Goal: Check status: Check status

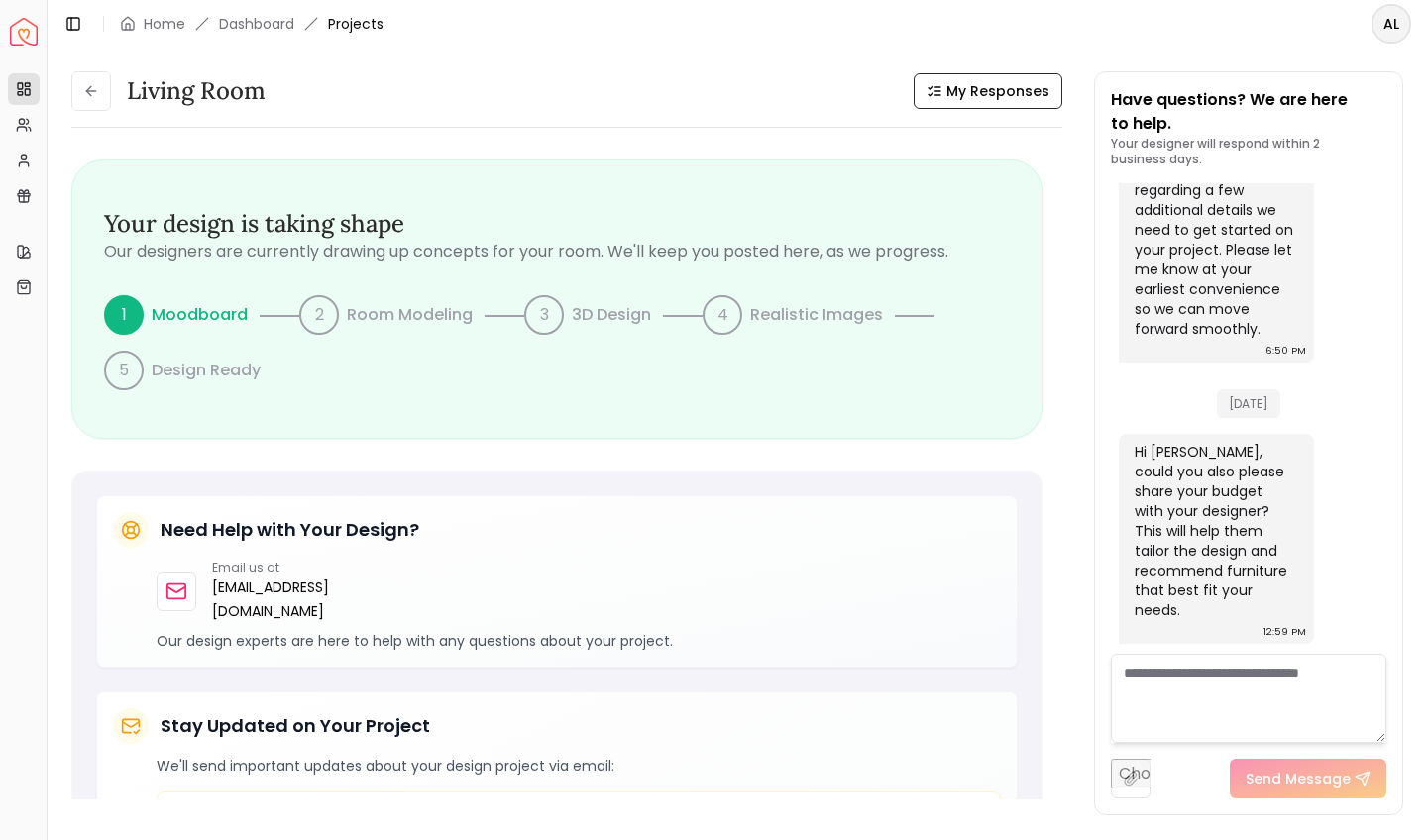
scroll to position [1641, 0]
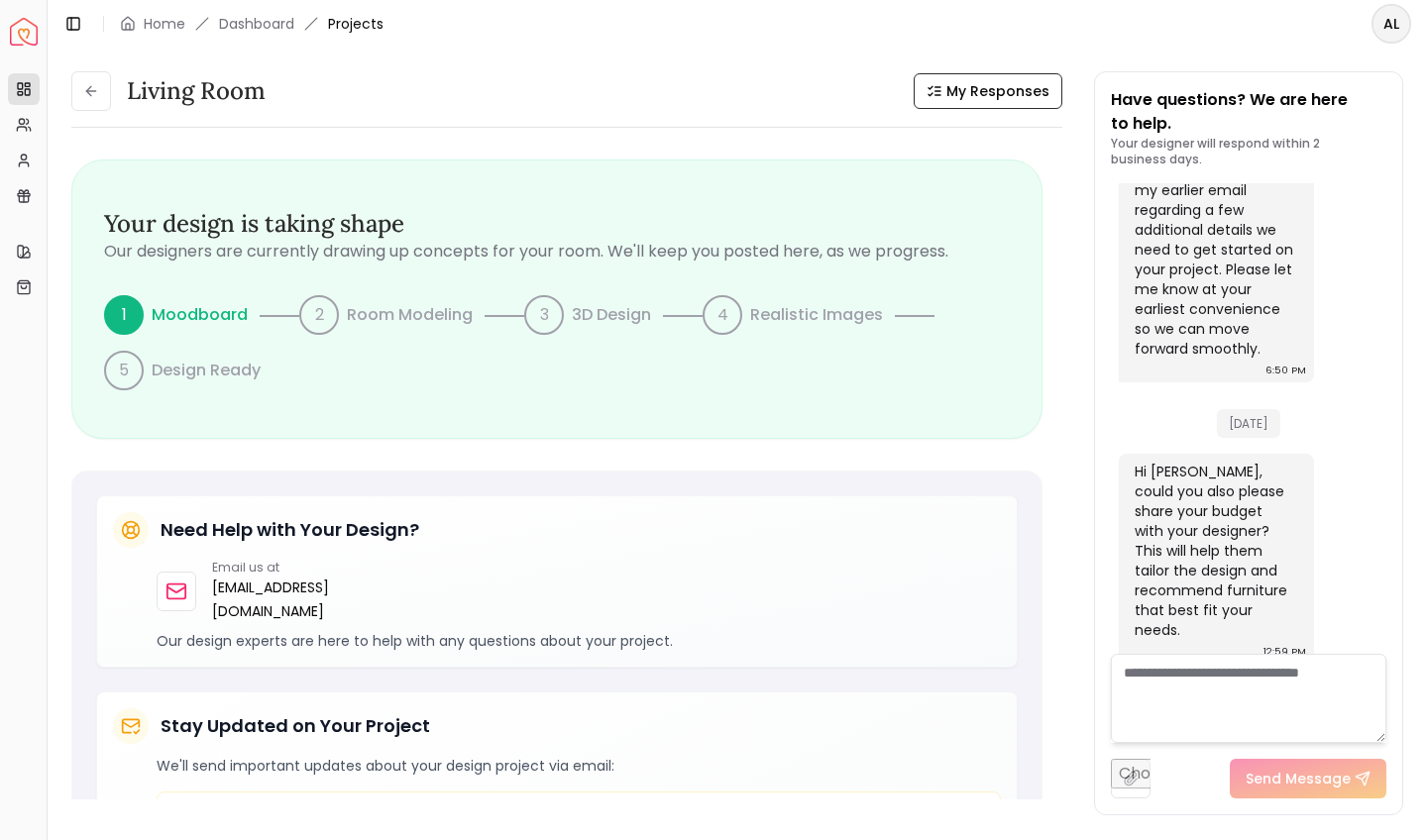
click at [428, 106] on div "Living Room My Responses" at bounding box center [566, 91] width 991 height 40
click at [353, 26] on span "Projects" at bounding box center [356, 24] width 56 height 20
click at [94, 87] on icon at bounding box center [91, 91] width 16 height 16
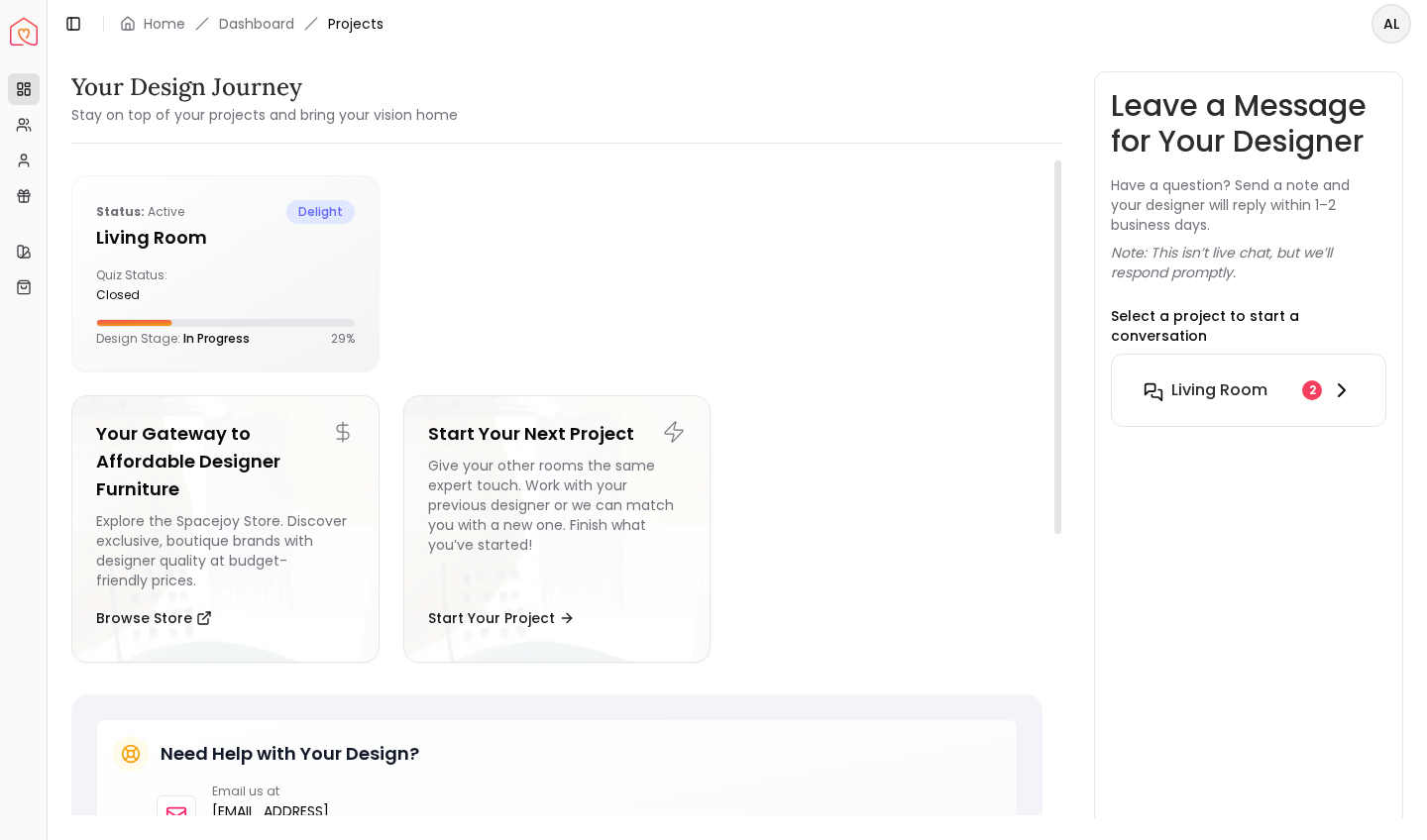
click at [1193, 381] on h6 "Living Room" at bounding box center [1219, 391] width 96 height 24
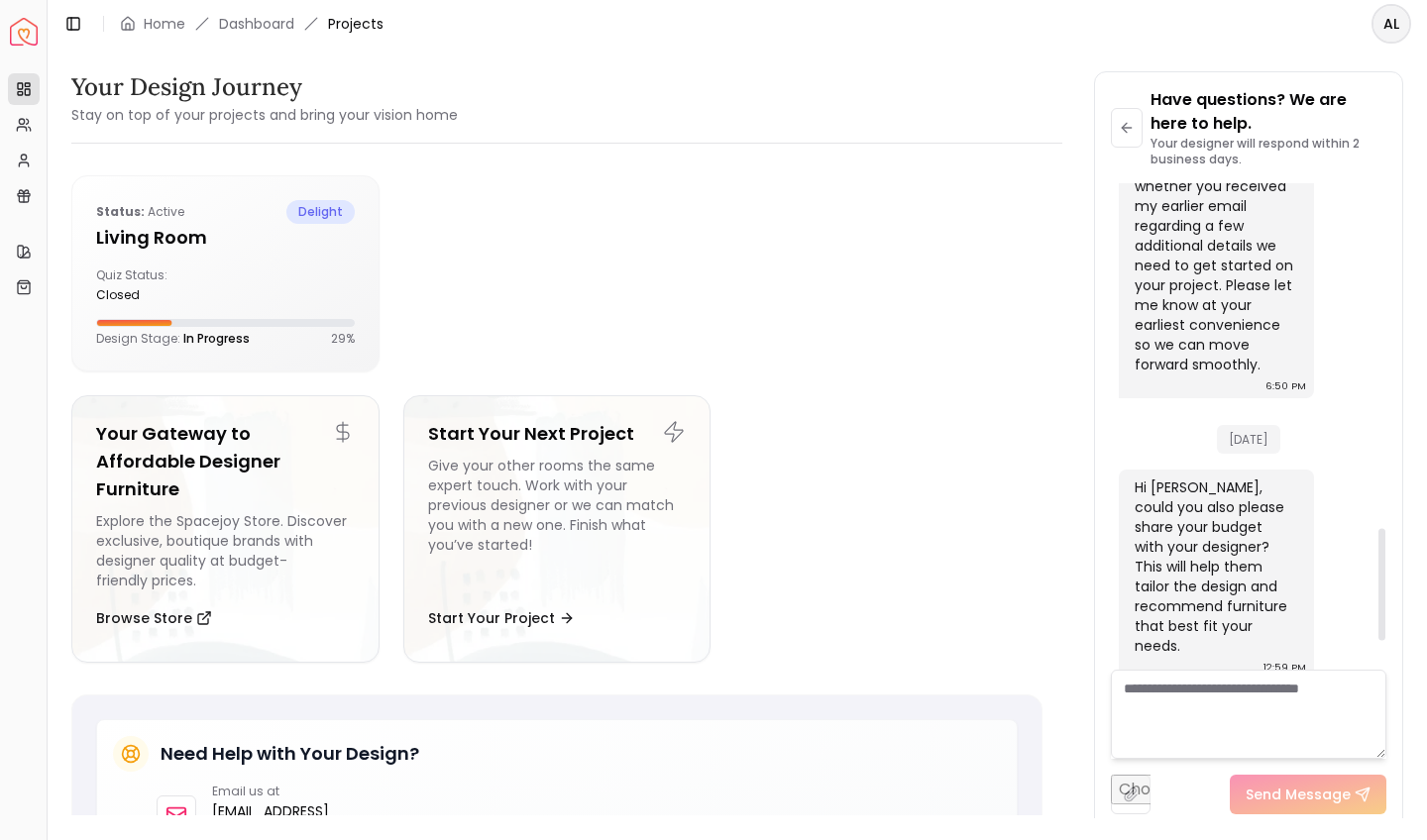
scroll to position [1625, 0]
drag, startPoint x: 1385, startPoint y: 584, endPoint x: 1396, endPoint y: 699, distance: 115.5
click at [1300, 699] on div "Have questions? We are here to help. Your designer will respond within 2 busine…" at bounding box center [1249, 451] width 307 height 758
click at [1253, 698] on textarea at bounding box center [1249, 714] width 276 height 89
type textarea "********"
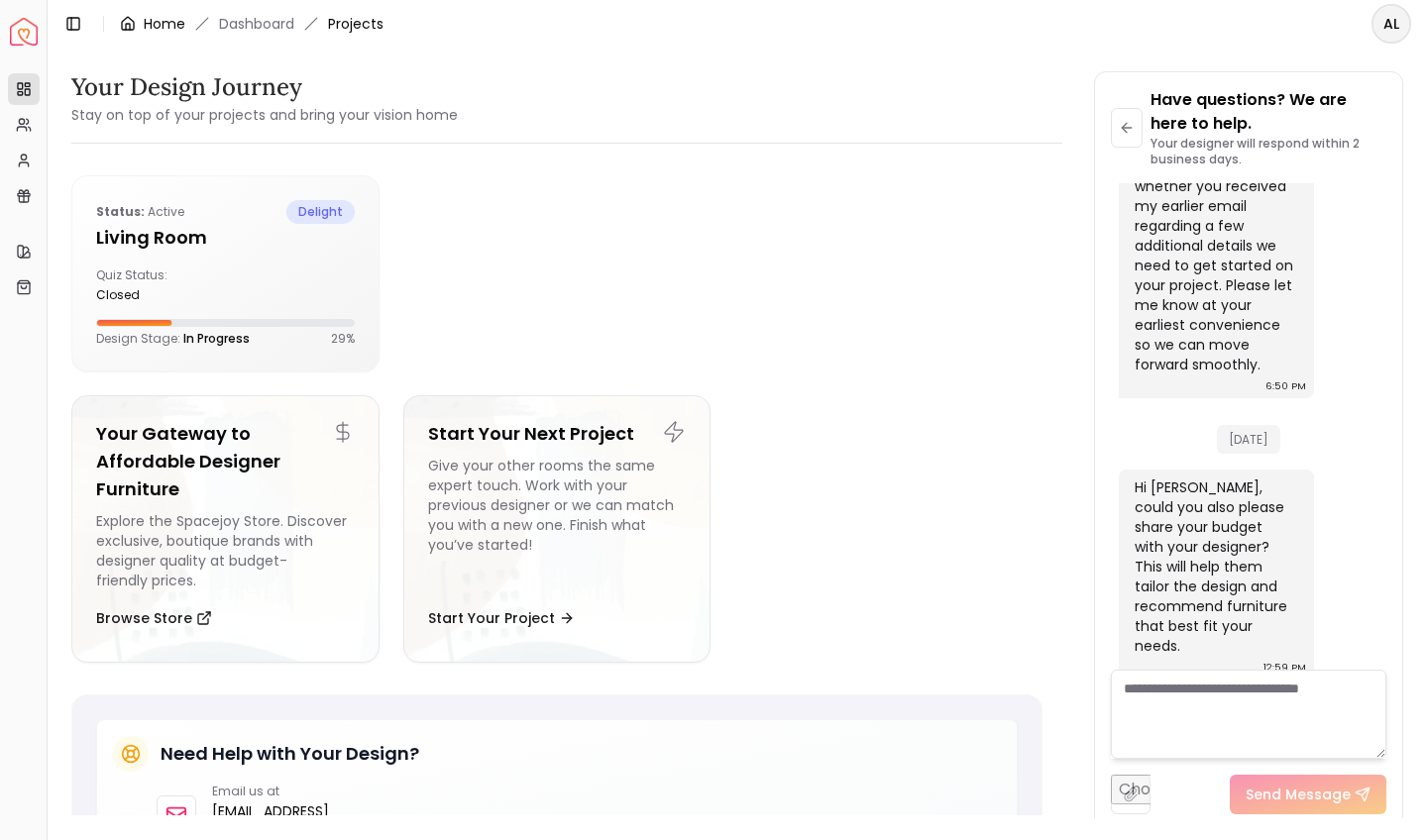
click at [166, 29] on link "Home" at bounding box center [165, 24] width 42 height 20
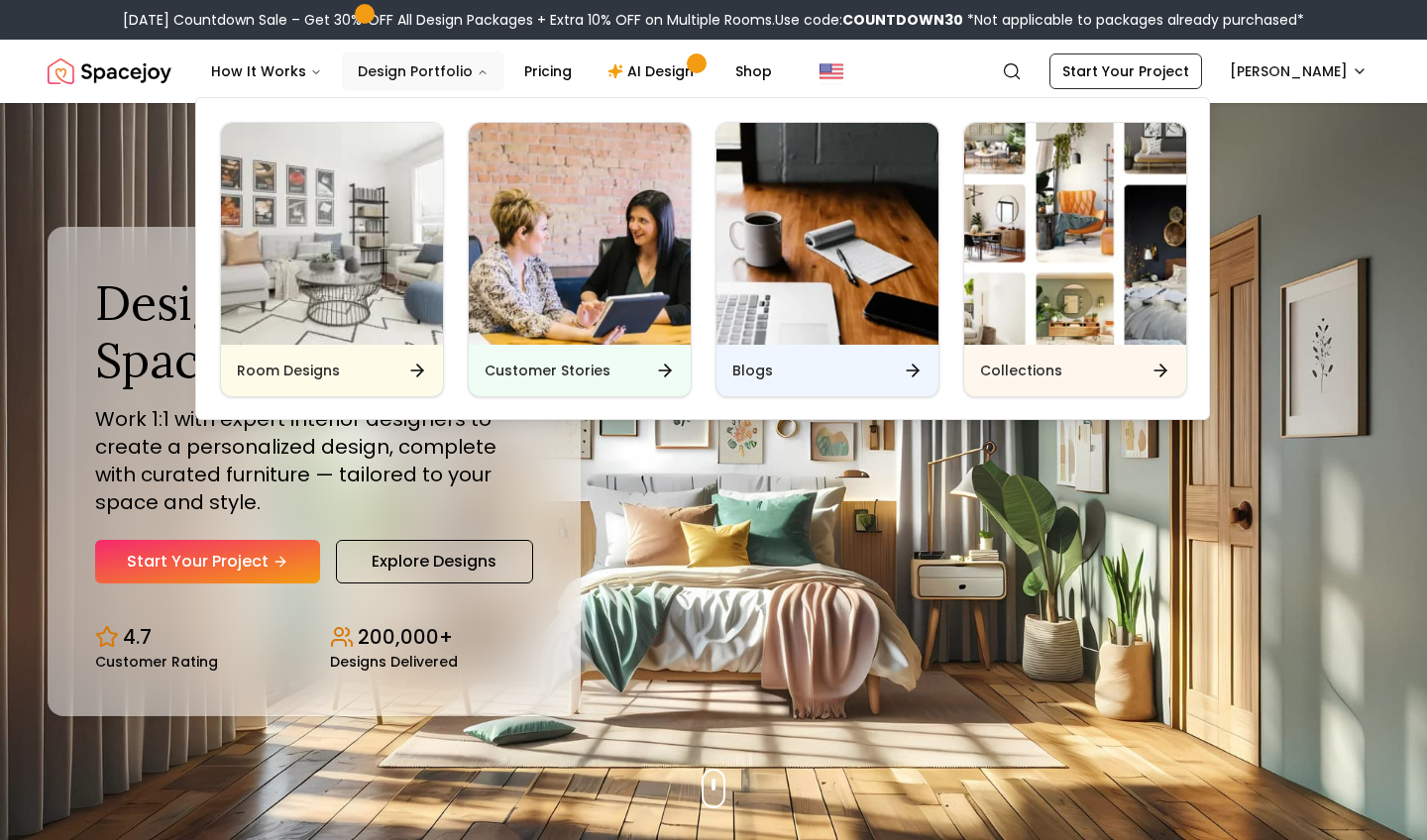
click at [441, 71] on button "Design Portfolio" at bounding box center [423, 71] width 163 height 40
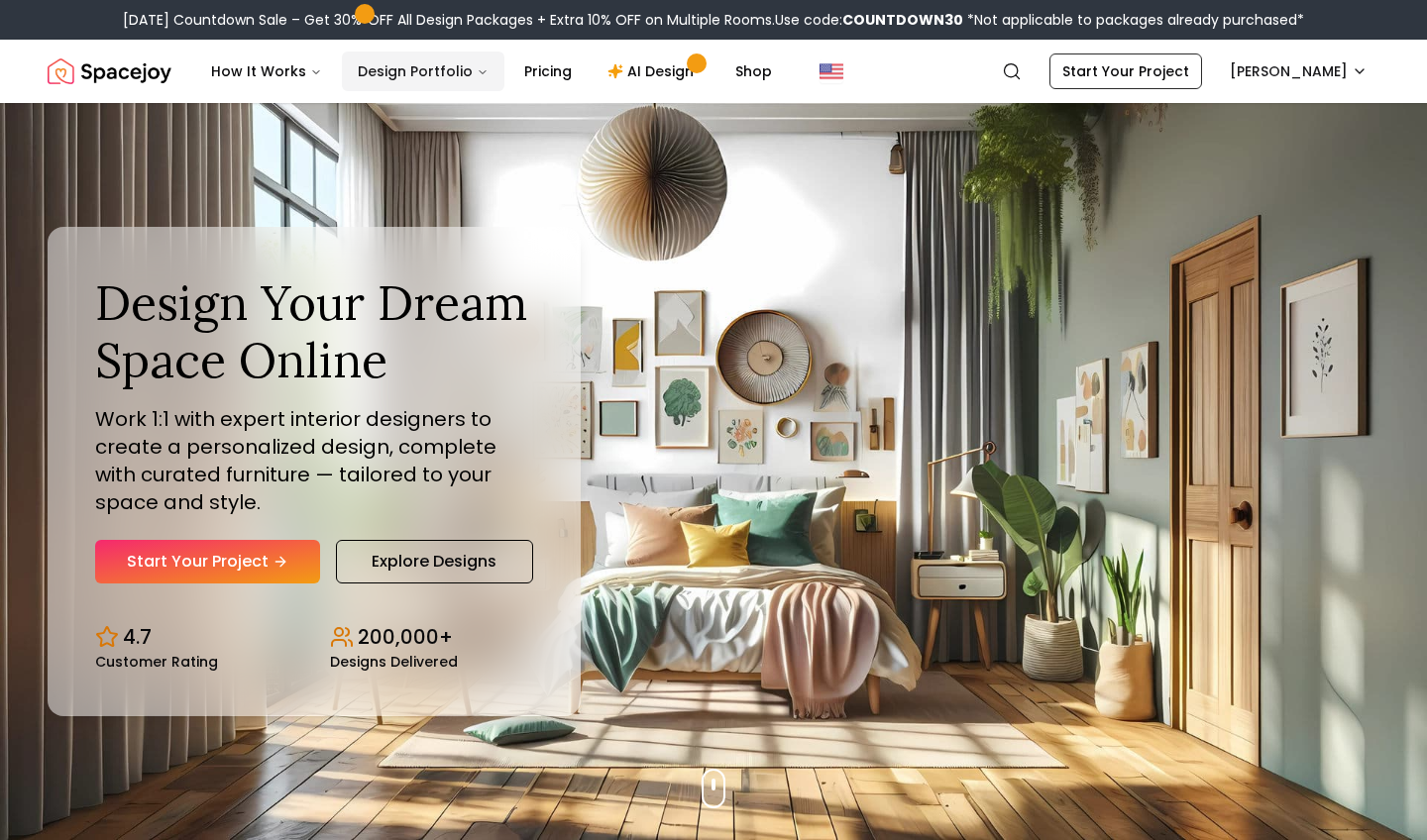
click at [480, 72] on icon "Main" at bounding box center [483, 72] width 6 height 3
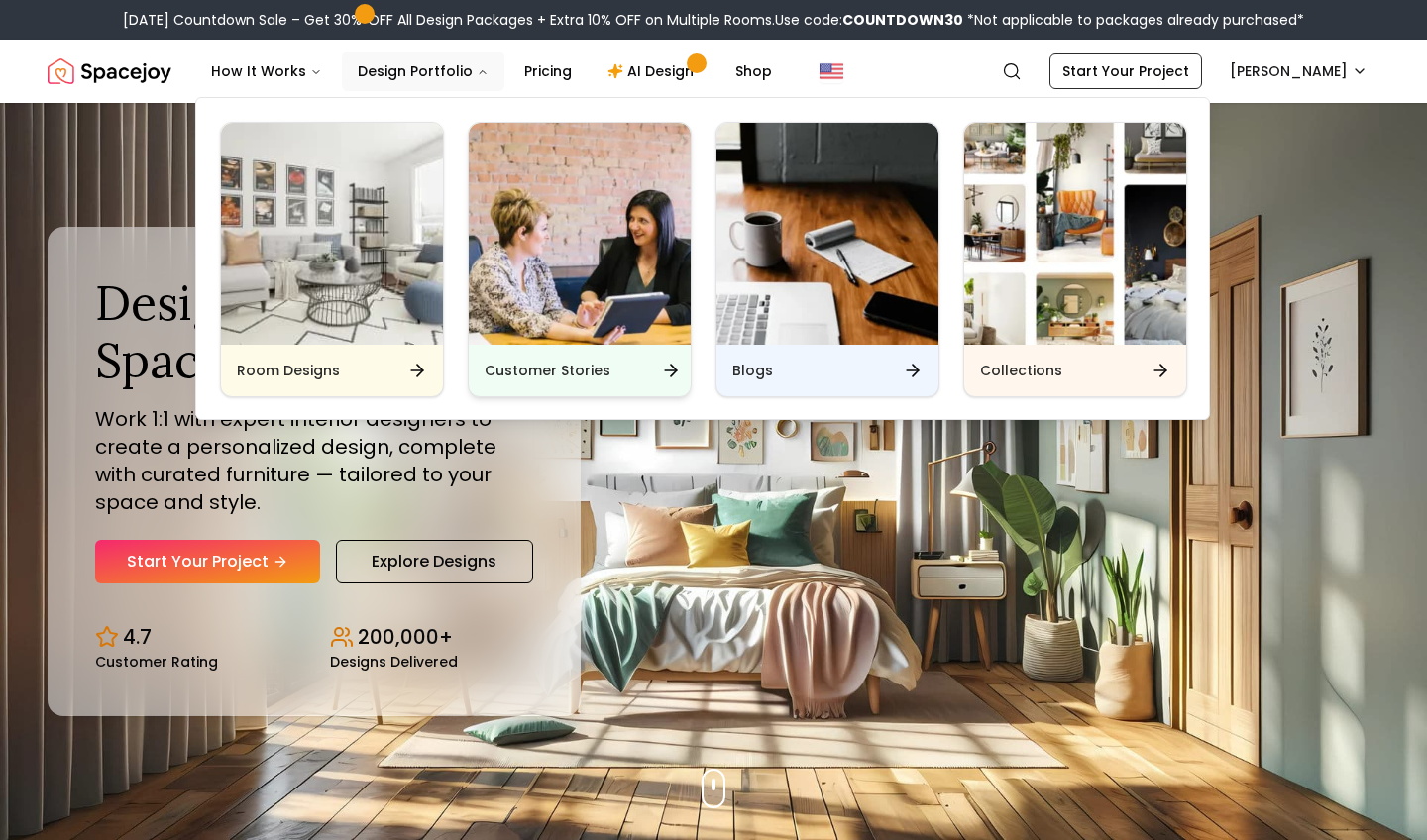
click at [560, 352] on div "Customer Stories" at bounding box center [580, 371] width 222 height 52
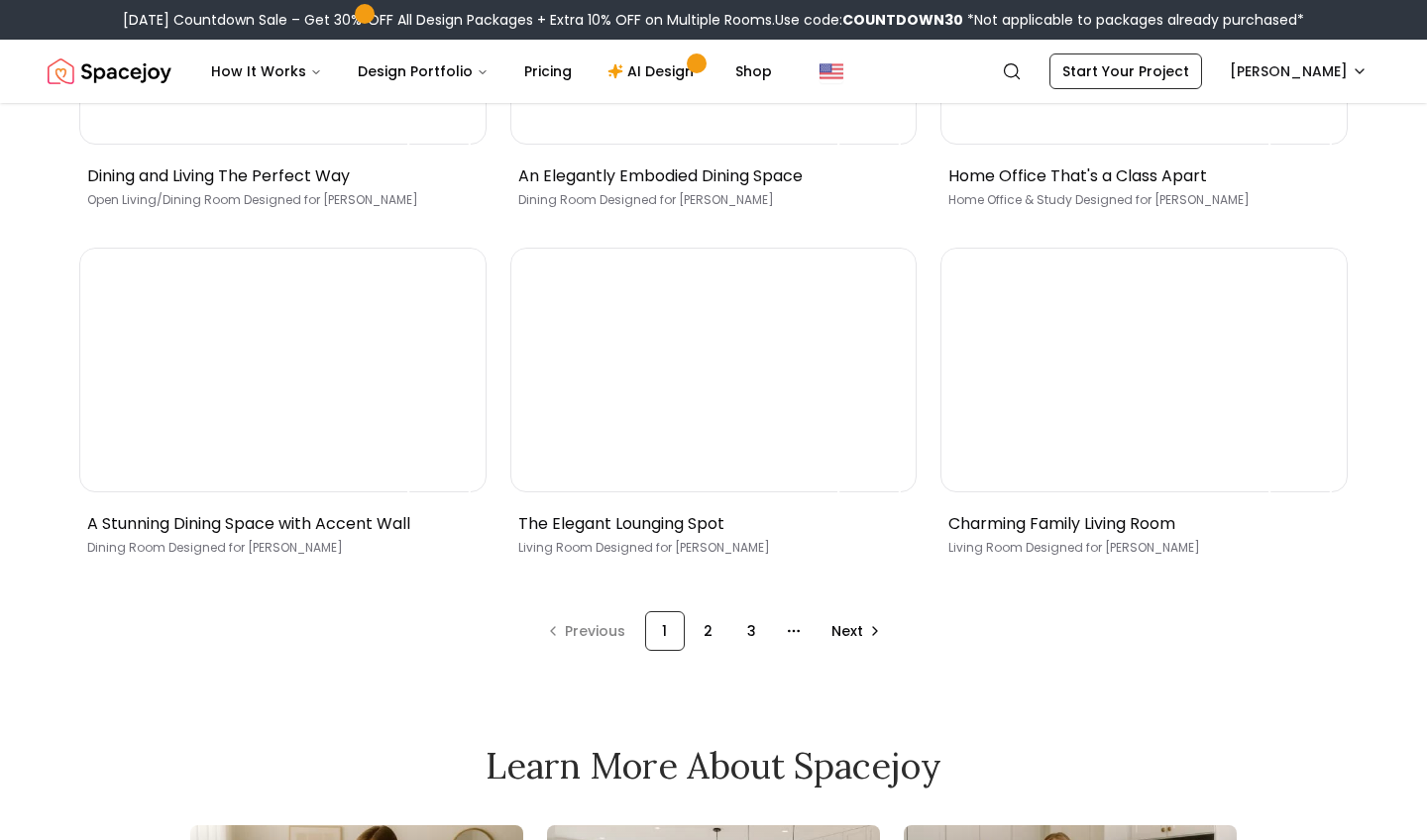
scroll to position [1093, 0]
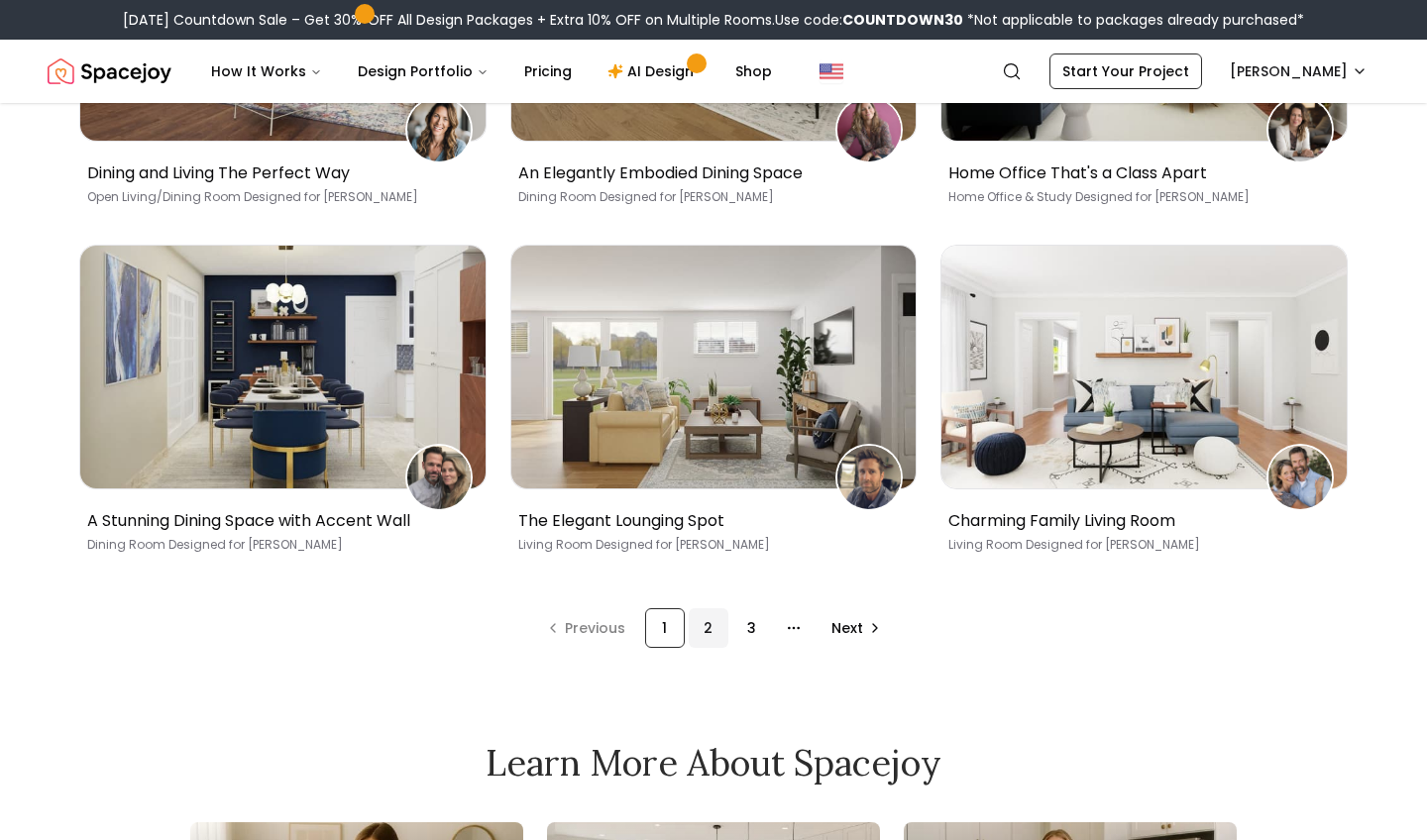
click at [705, 627] on div "2" at bounding box center [708, 628] width 40 height 40
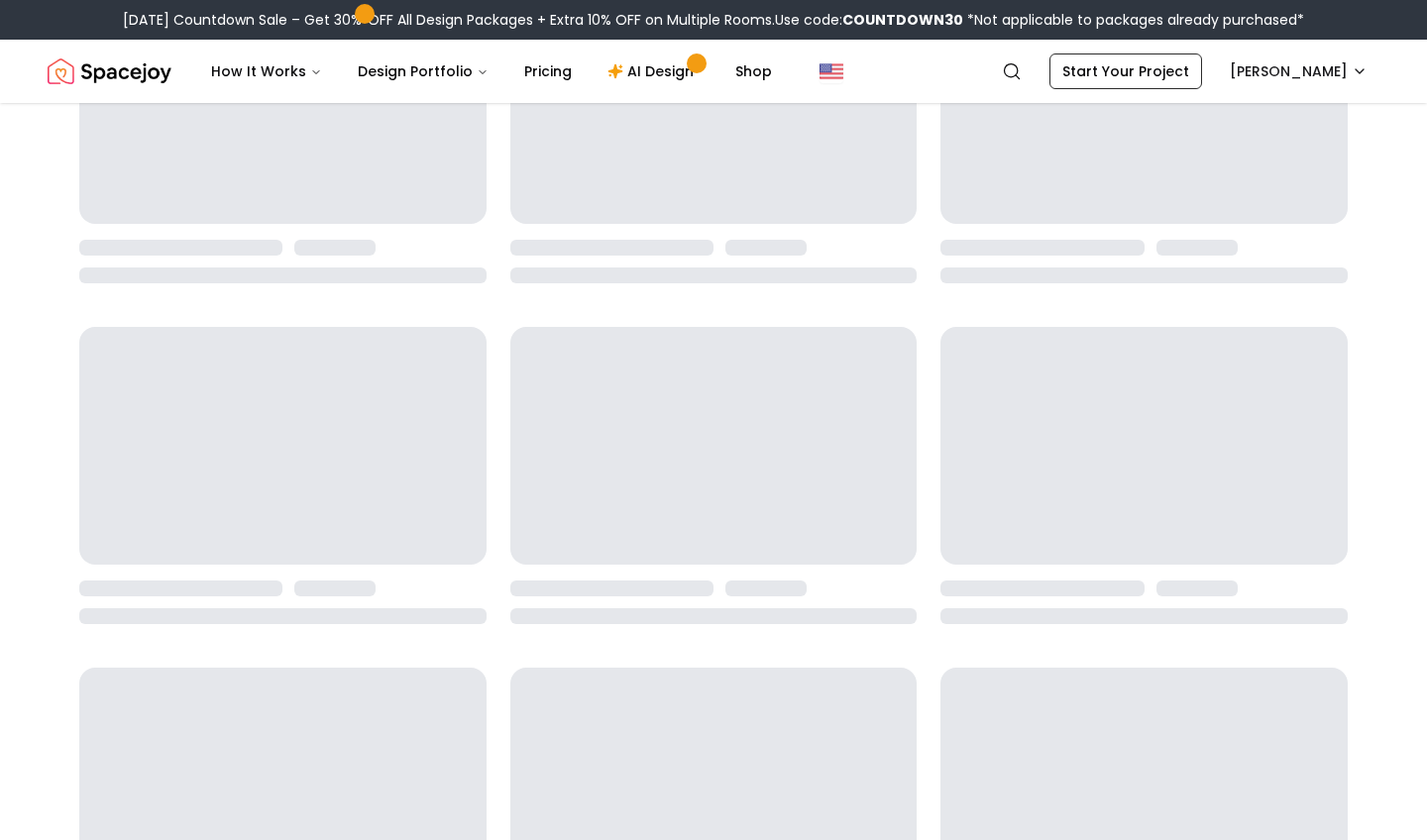
scroll to position [294, 0]
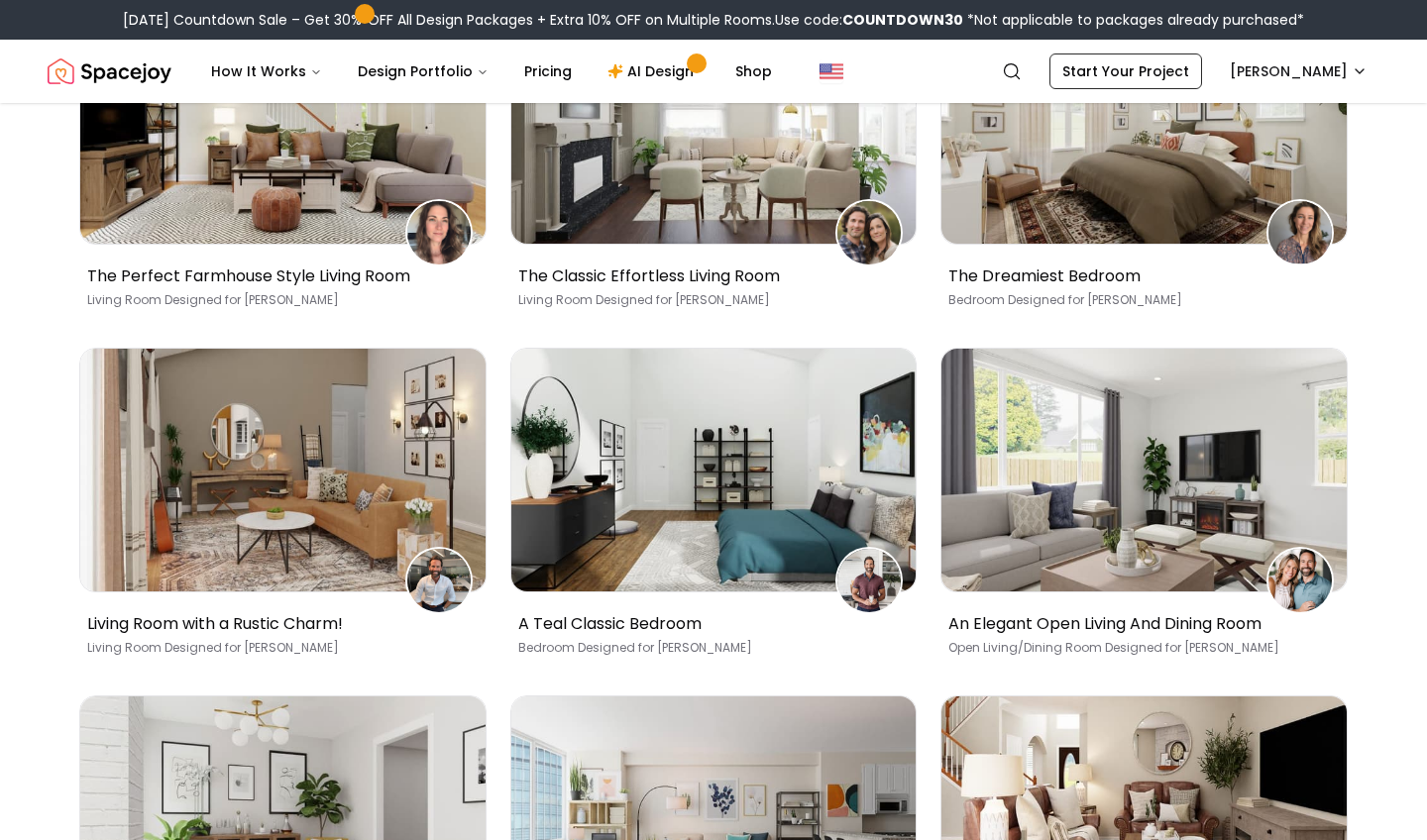
click at [1300, 307] on div "Customer Stories - Interior Design Reviews Spacejoy is carefully crafted and de…" at bounding box center [713, 656] width 1427 height 1629
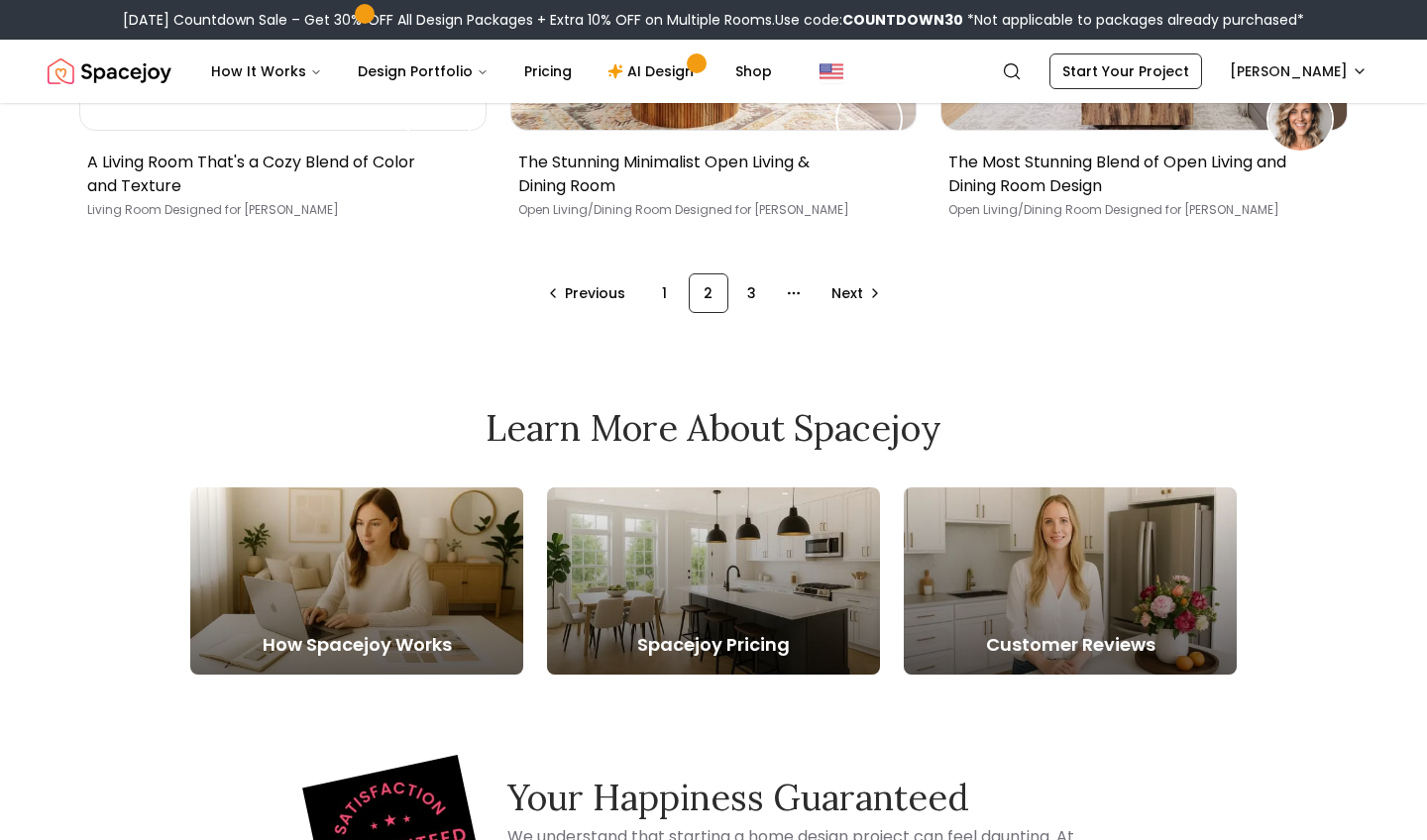
scroll to position [1468, 0]
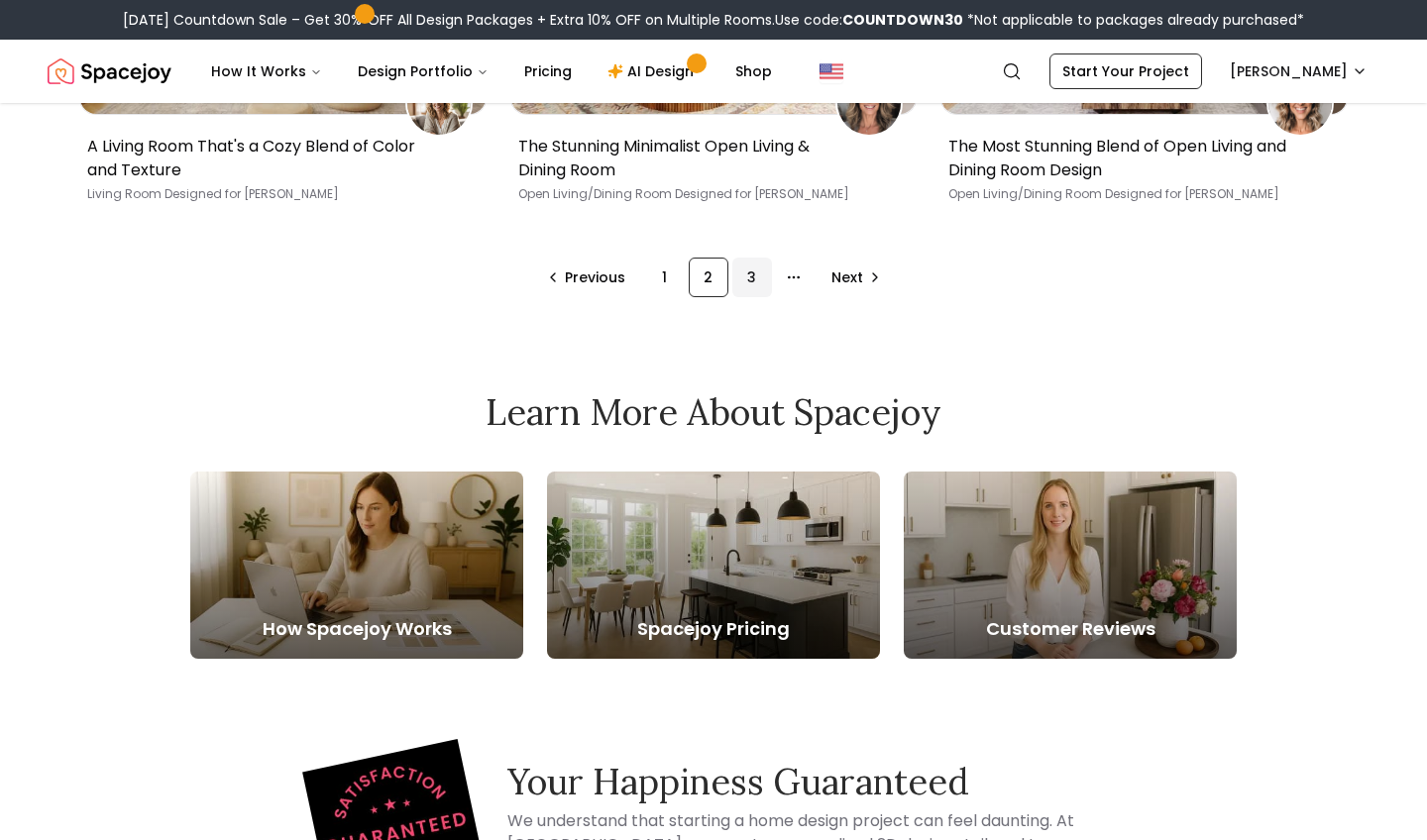
click at [748, 262] on div "3" at bounding box center [752, 278] width 40 height 40
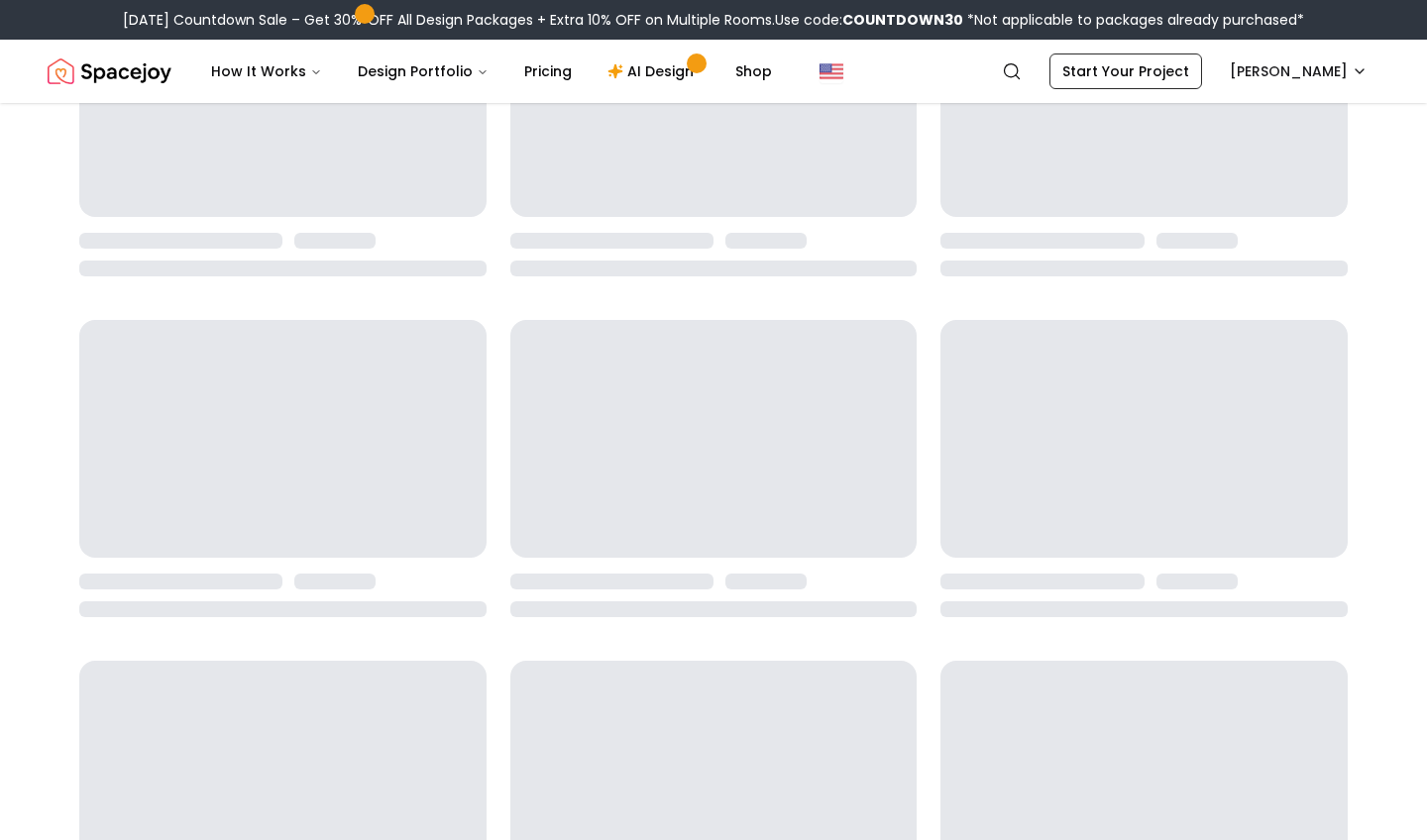
scroll to position [294, 0]
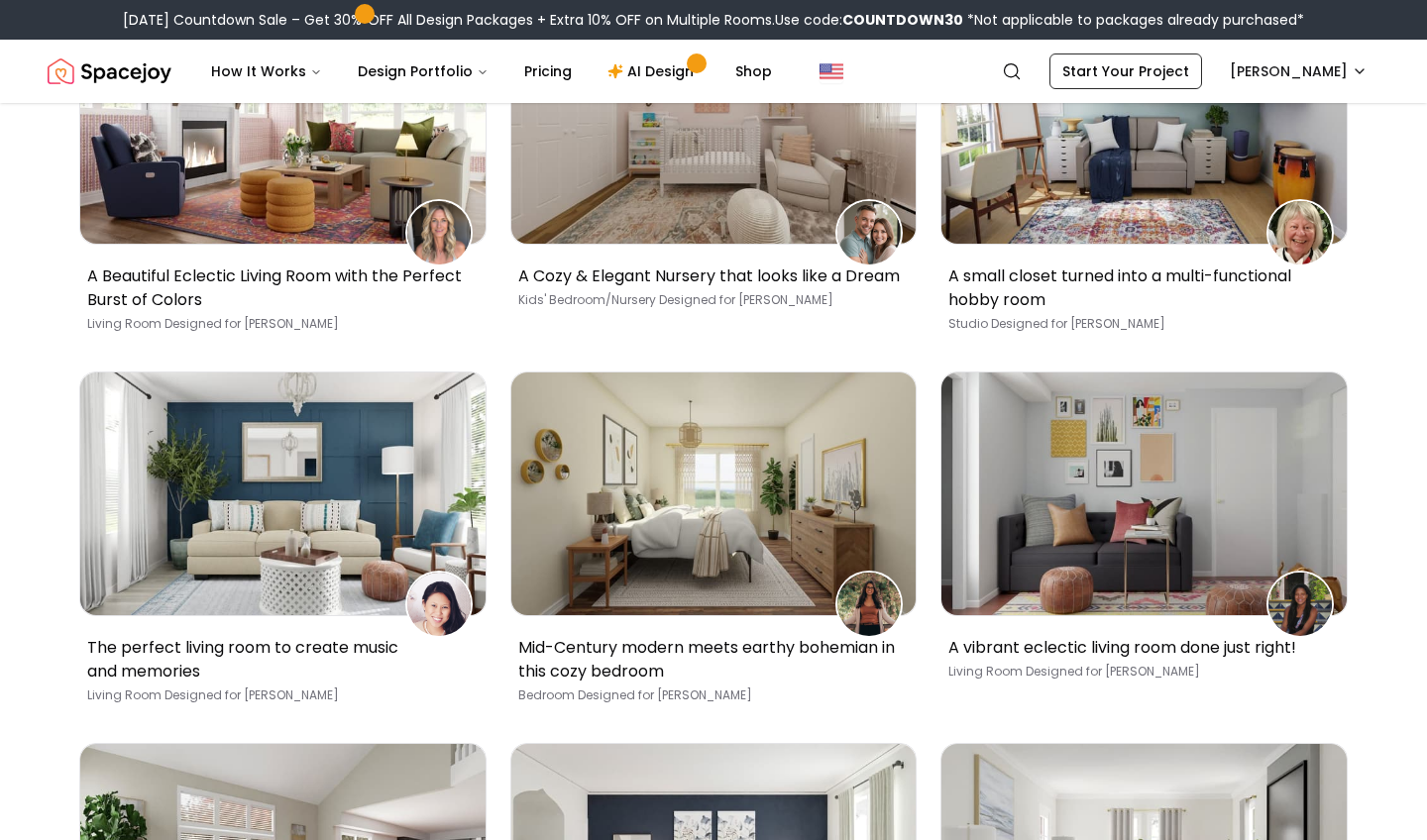
click at [42, 329] on div "Customer Stories - Interior Design Reviews Spacejoy is carefully crafted and de…" at bounding box center [713, 691] width 1427 height 1701
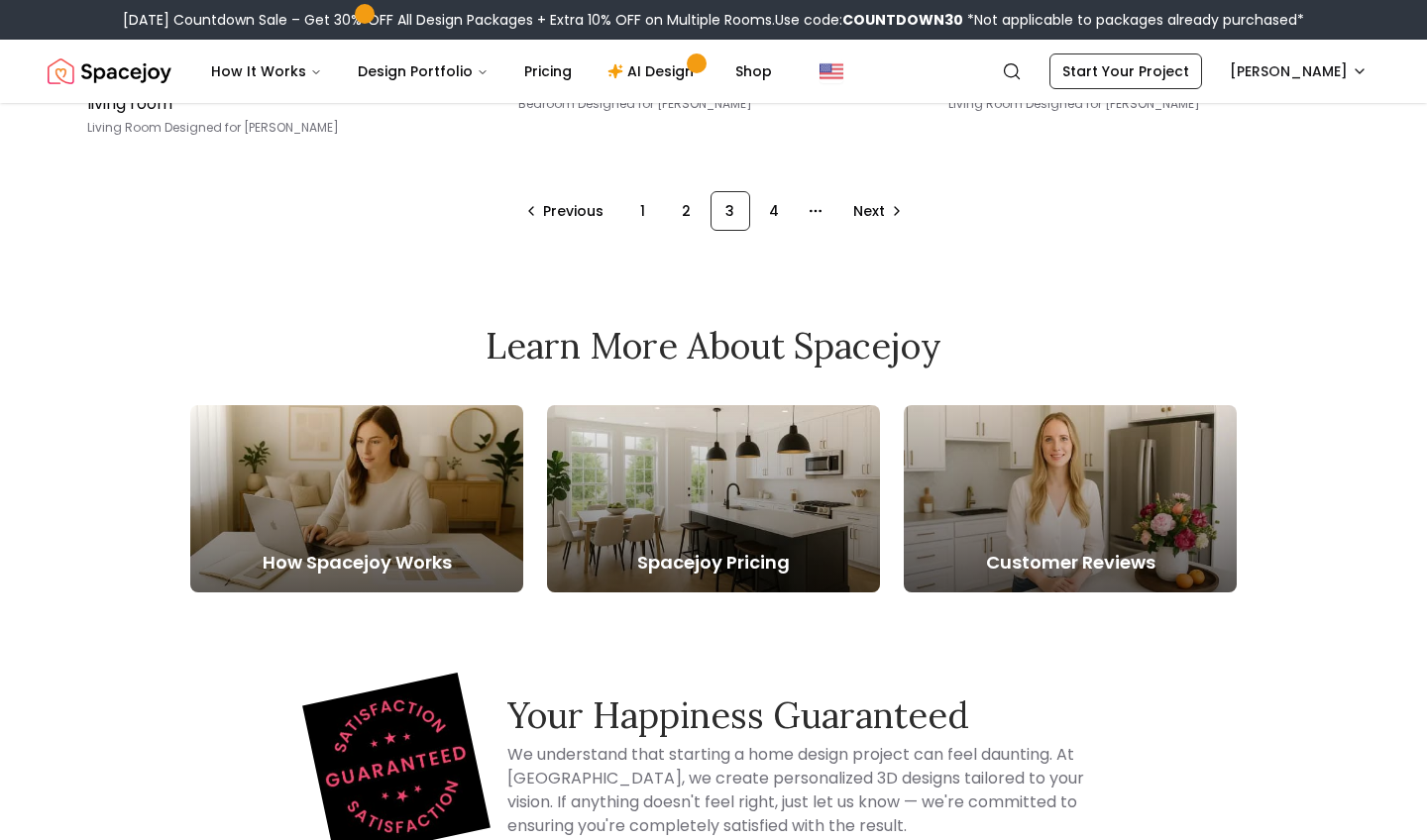
scroll to position [1635, 0]
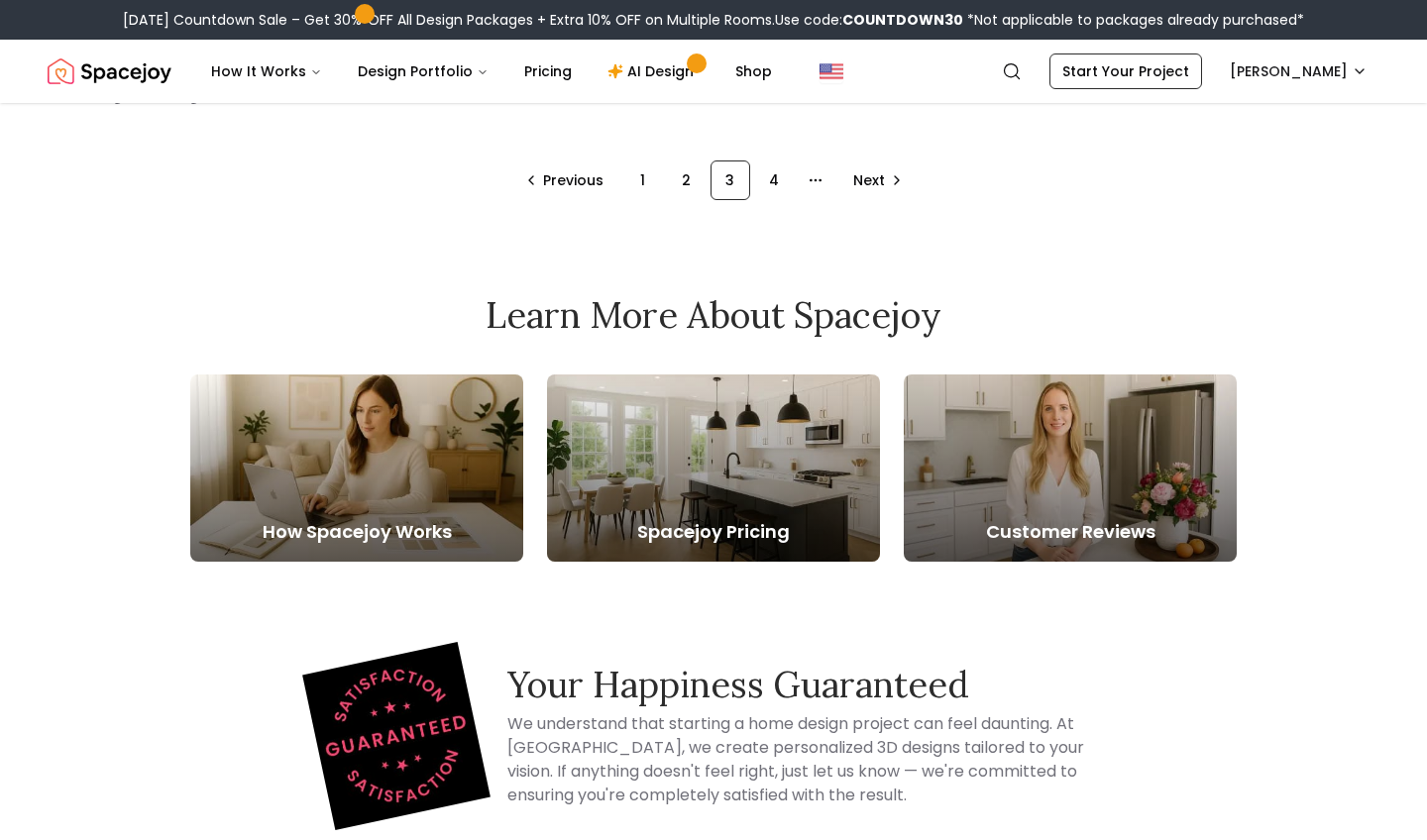
click at [153, 66] on img "Spacejoy" at bounding box center [109, 71] width 124 height 40
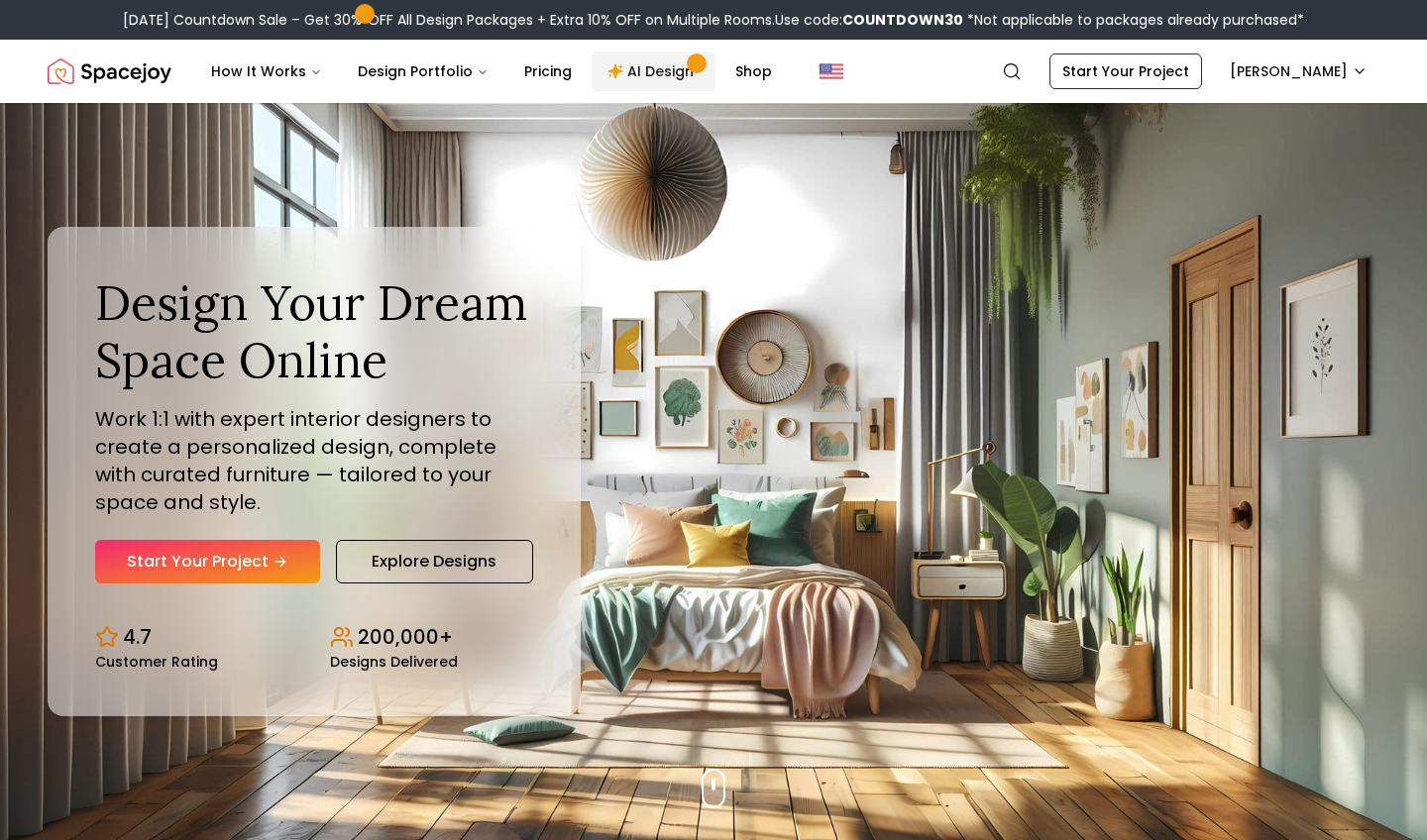
click at [665, 64] on link "AI Design" at bounding box center [653, 71] width 124 height 40
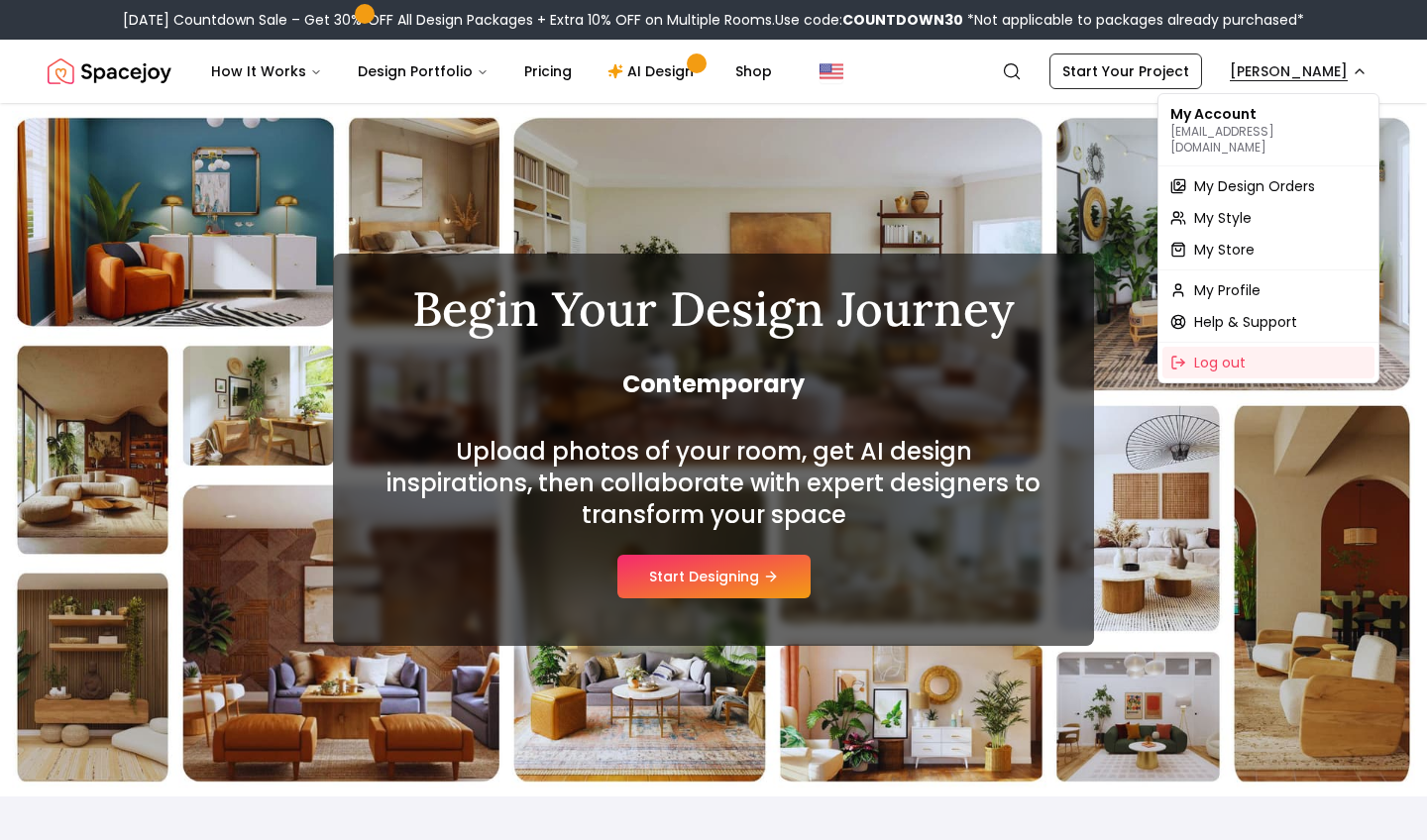
click at [1280, 177] on span "My Design Orders" at bounding box center [1254, 186] width 121 height 20
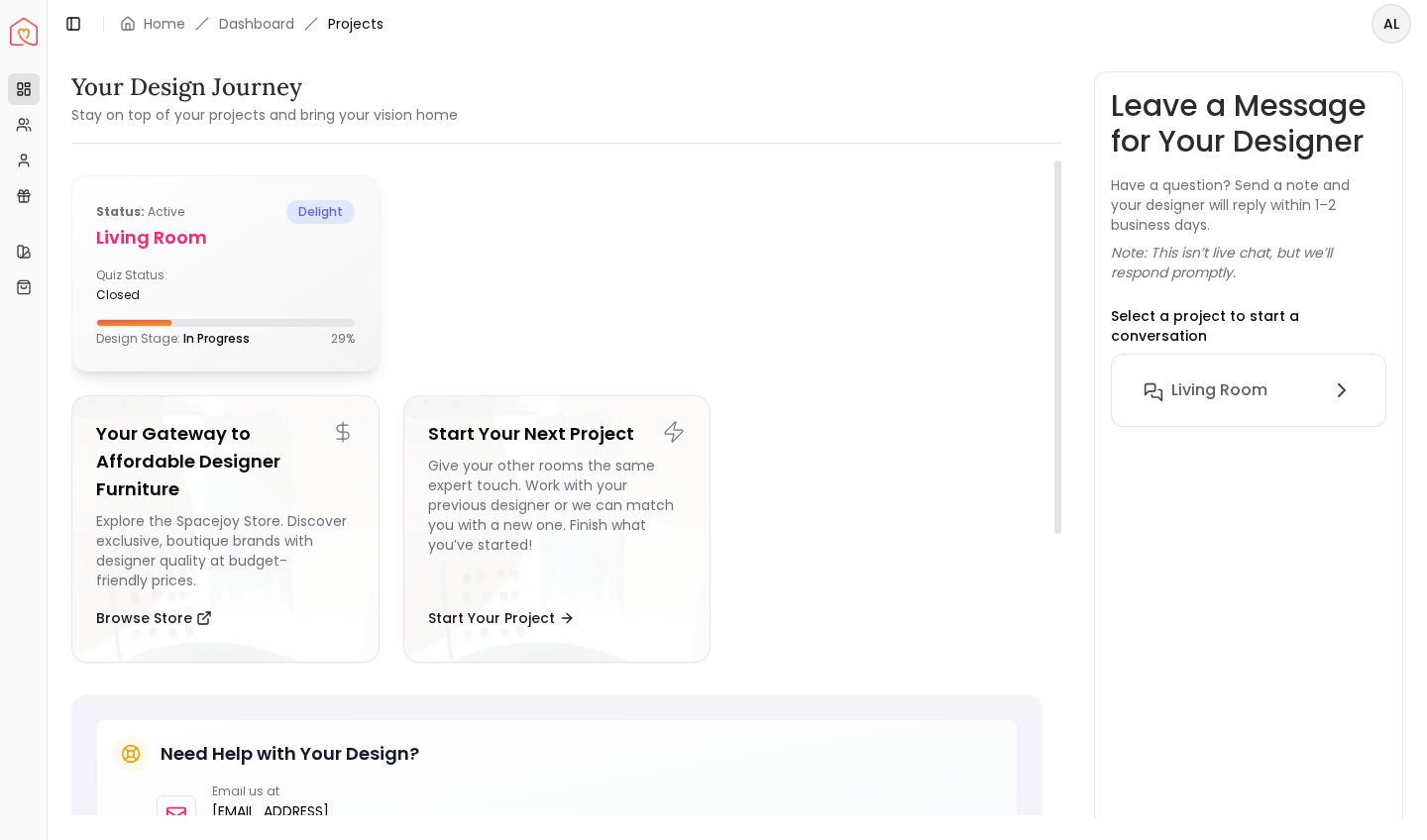
click at [288, 217] on div "Status: active delight" at bounding box center [225, 212] width 259 height 24
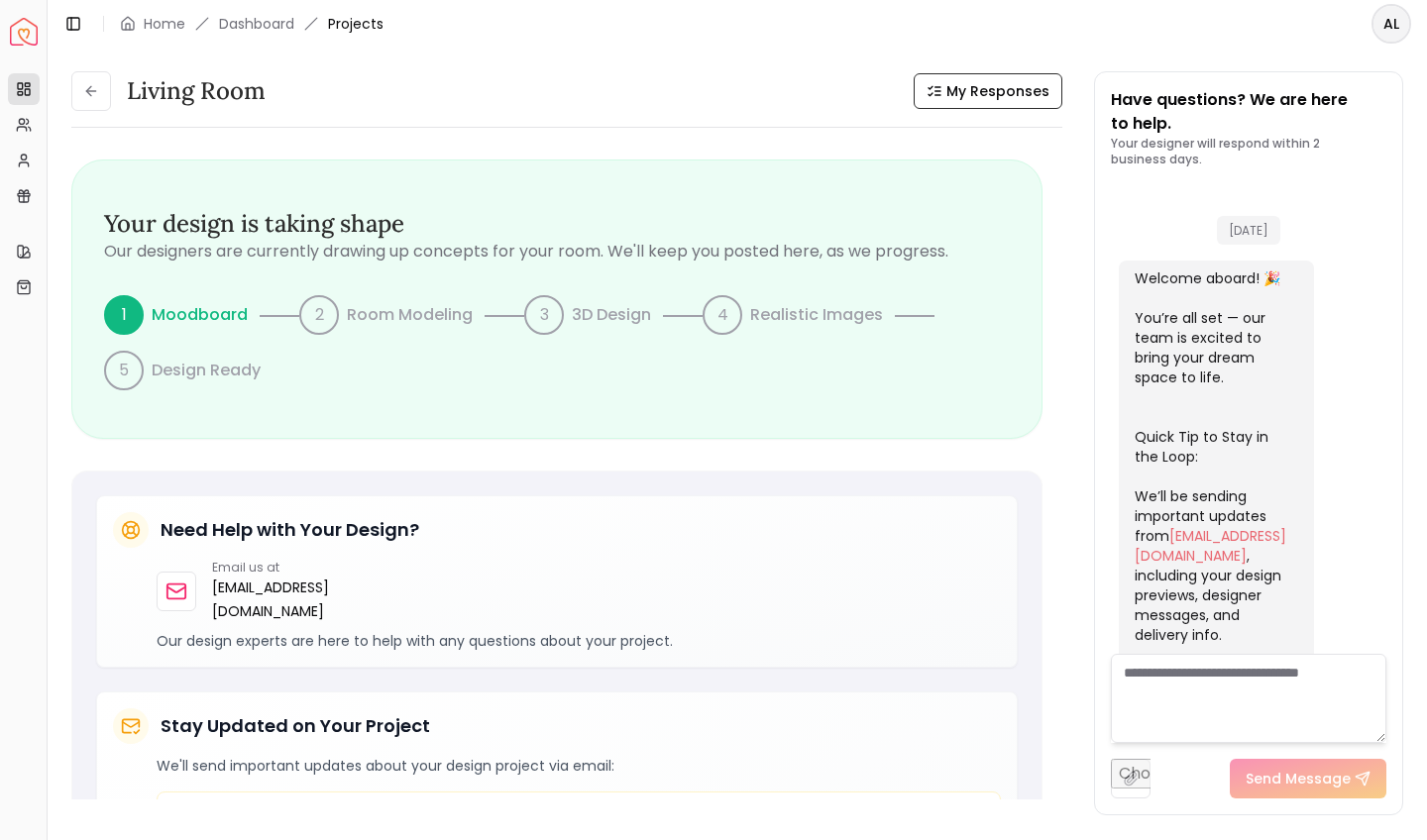
scroll to position [1641, 0]
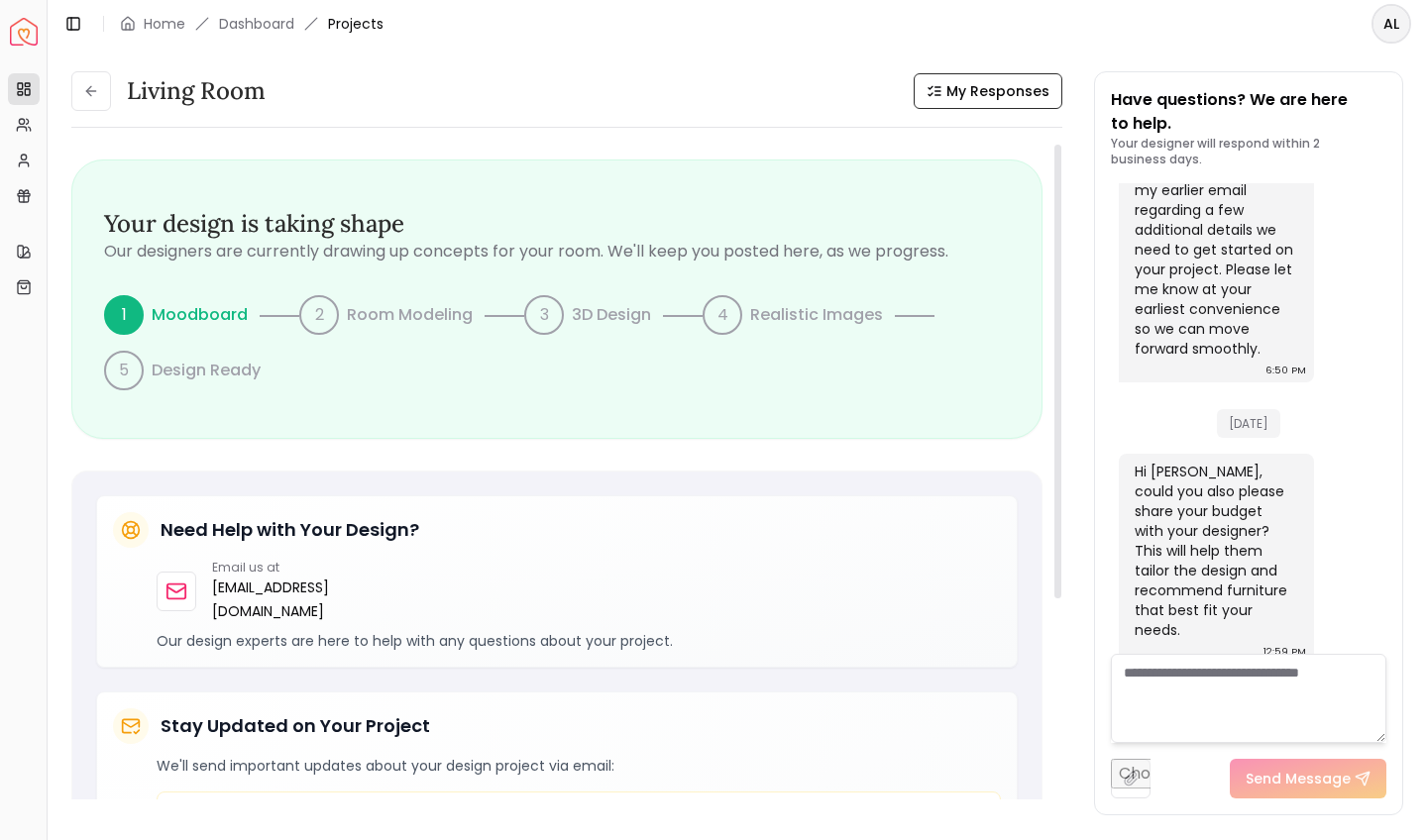
click at [655, 140] on div "Living Room My Responses Living Room My Responses Your design is taking shape O…" at bounding box center [566, 443] width 991 height 744
